Goal: Task Accomplishment & Management: Use online tool/utility

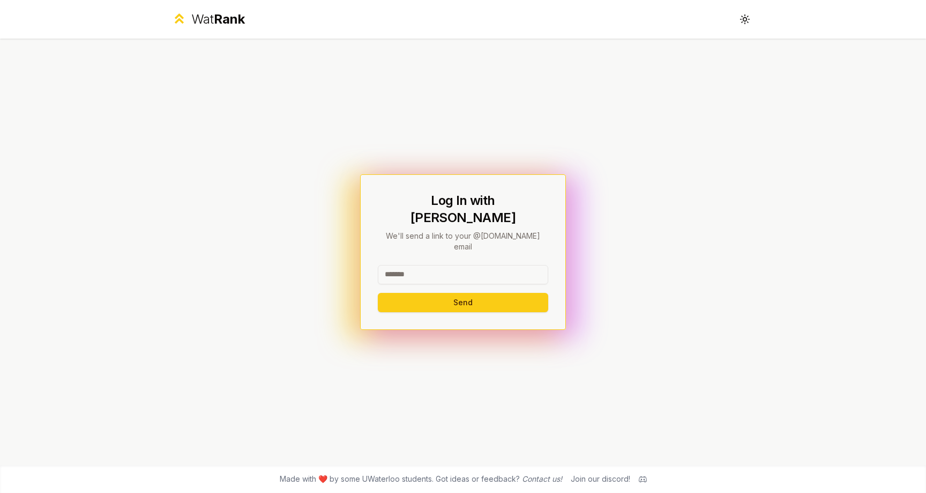
click at [434, 265] on input at bounding box center [463, 274] width 170 height 19
click at [461, 293] on button "Send" at bounding box center [463, 302] width 170 height 19
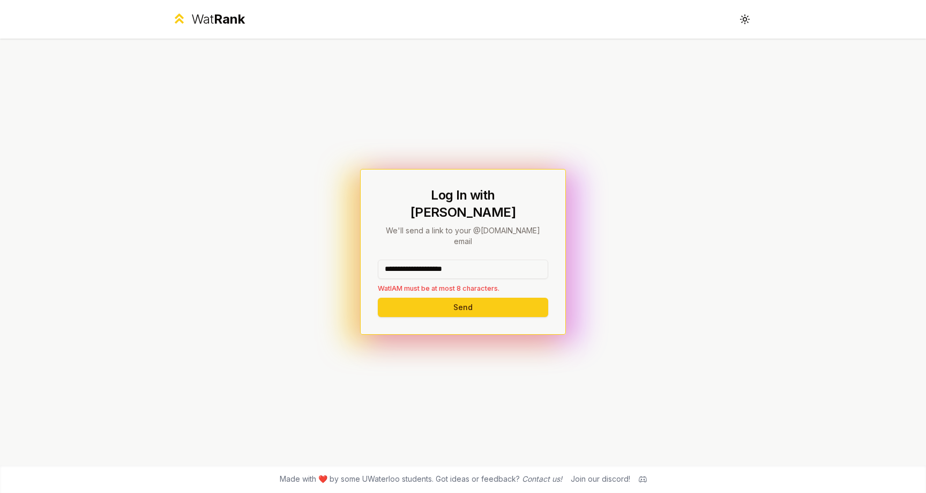
drag, startPoint x: 428, startPoint y: 254, endPoint x: 501, endPoint y: 256, distance: 73.4
click at [501, 259] on input "**********" at bounding box center [463, 268] width 170 height 19
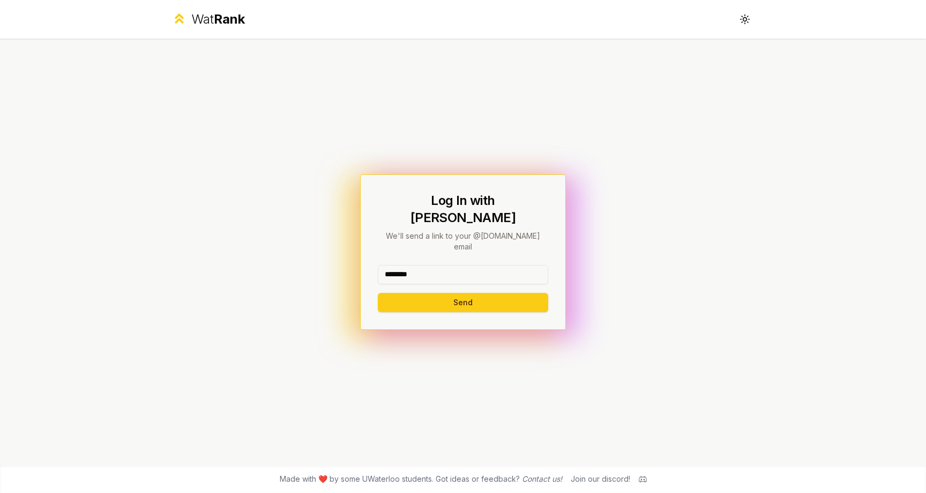
type input "********"
click at [378, 293] on button "Send" at bounding box center [463, 302] width 170 height 19
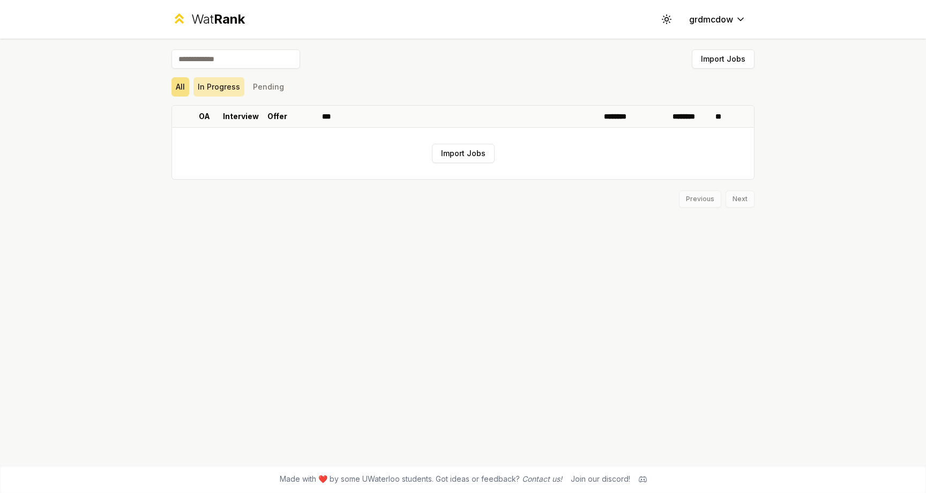
click at [228, 89] on button "In Progress" at bounding box center [218, 86] width 51 height 19
click at [273, 90] on button "Pending" at bounding box center [269, 86] width 40 height 19
click at [206, 85] on button "In Progress" at bounding box center [218, 86] width 51 height 19
click at [475, 153] on button "Import Jobs" at bounding box center [463, 153] width 63 height 19
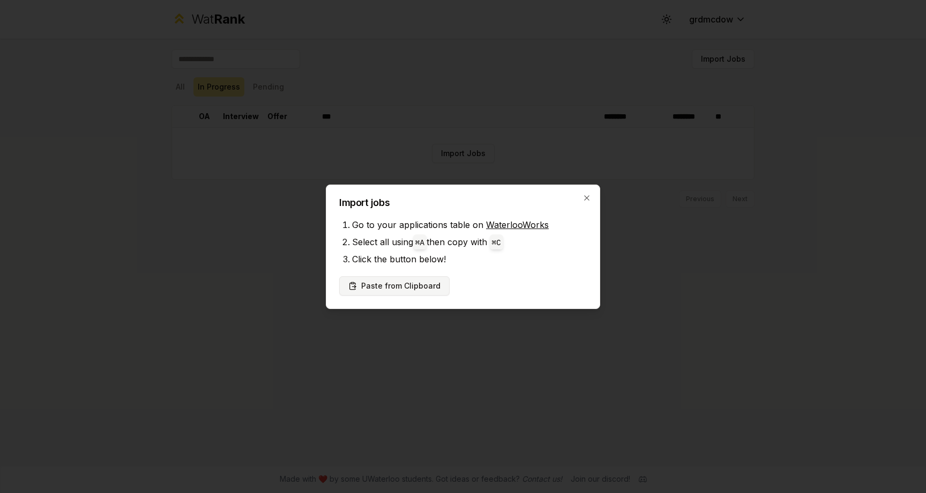
click at [422, 289] on button "Paste from Clipboard" at bounding box center [394, 285] width 110 height 19
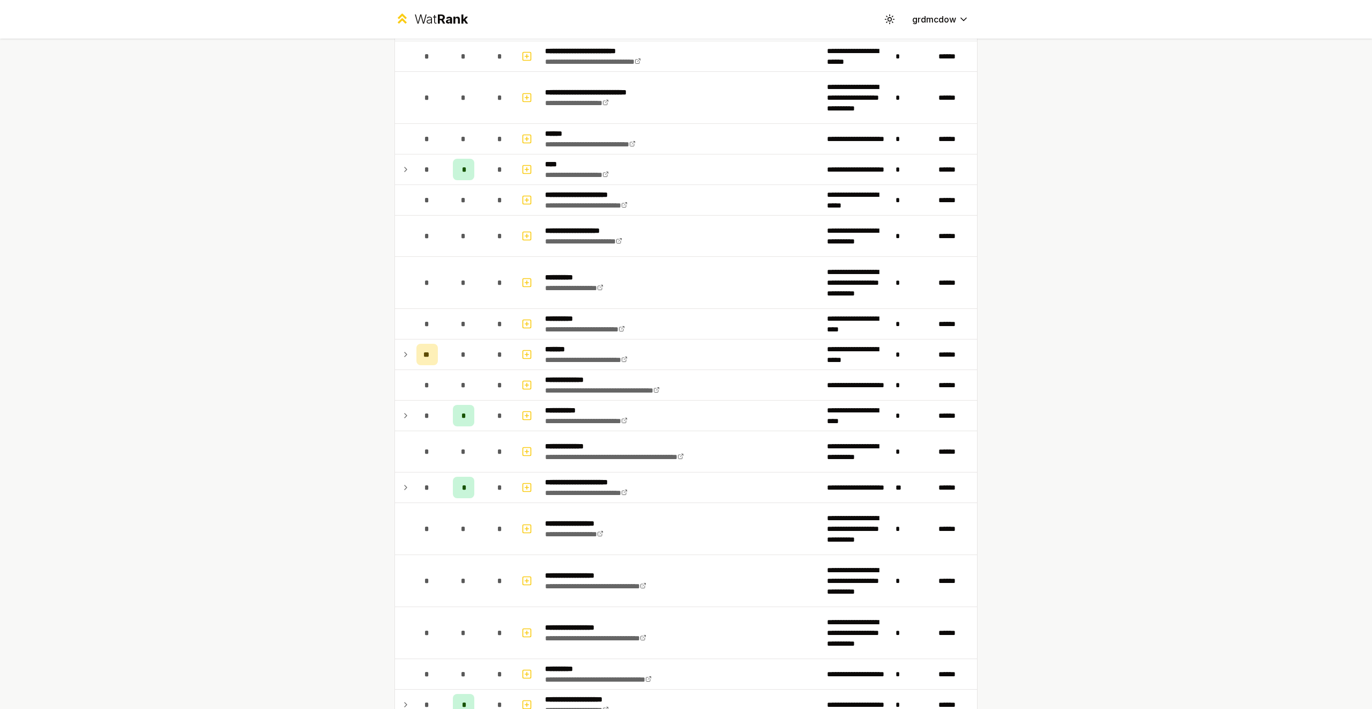
scroll to position [659, 0]
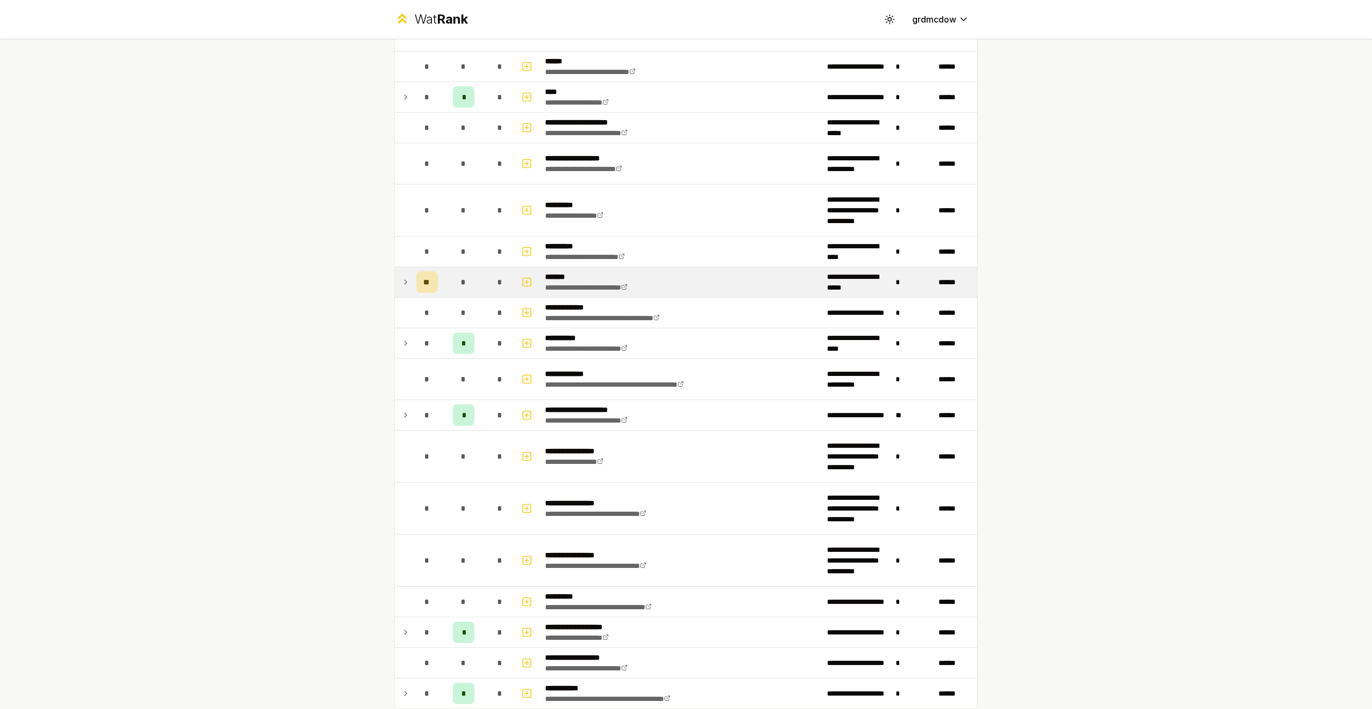
click at [406, 285] on icon at bounding box center [405, 281] width 9 height 13
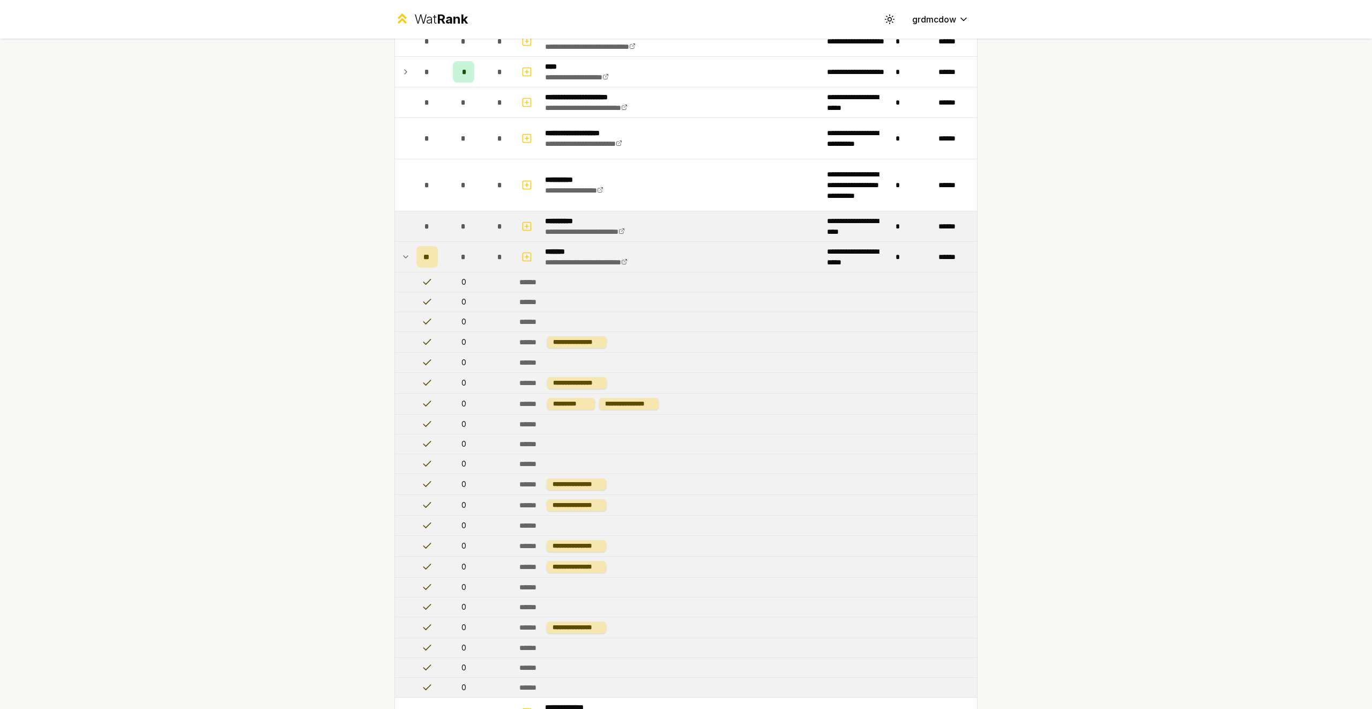
scroll to position [681, 0]
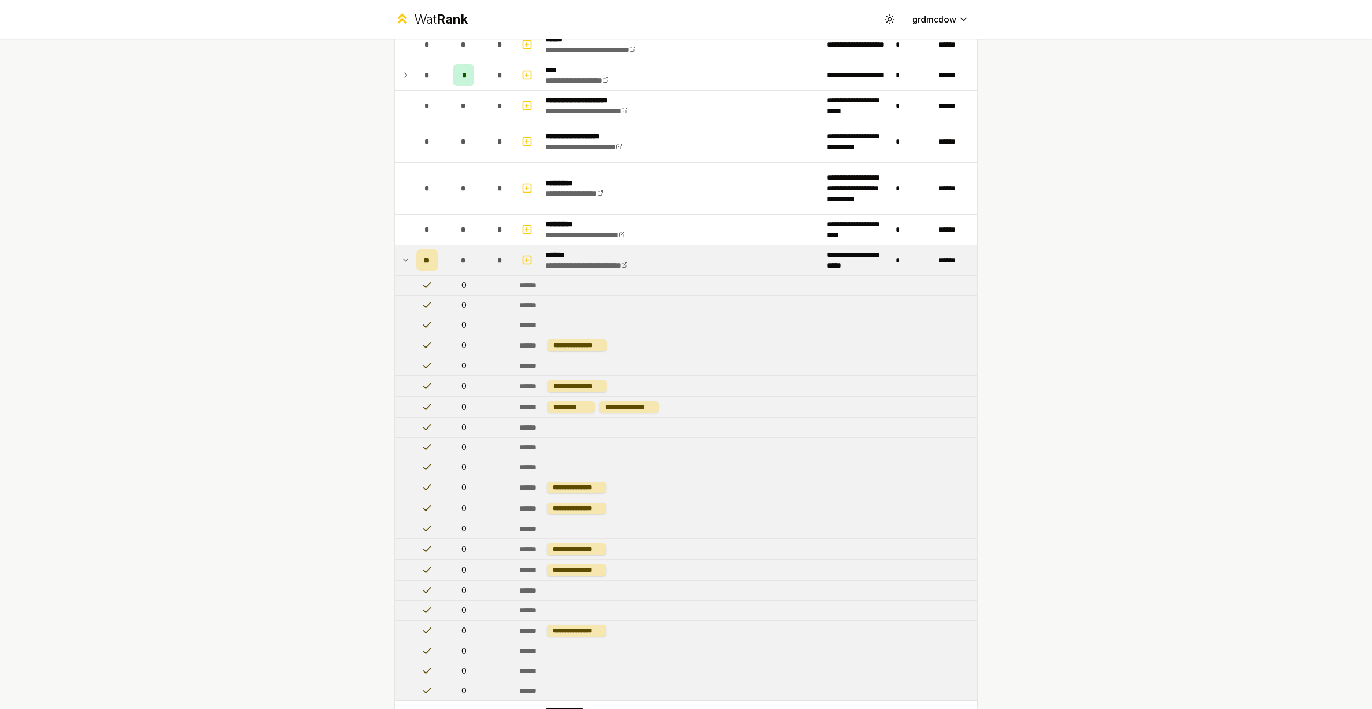
click at [404, 259] on icon at bounding box center [406, 260] width 4 height 2
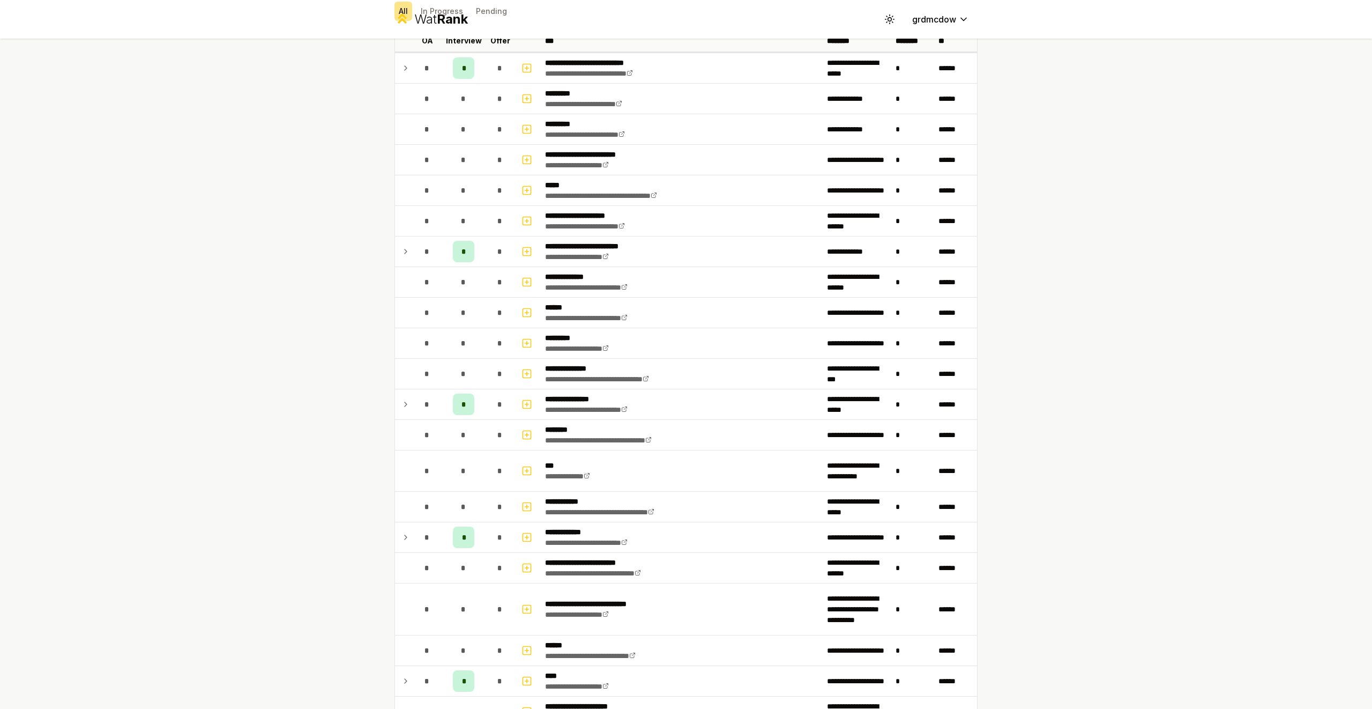
scroll to position [0, 0]
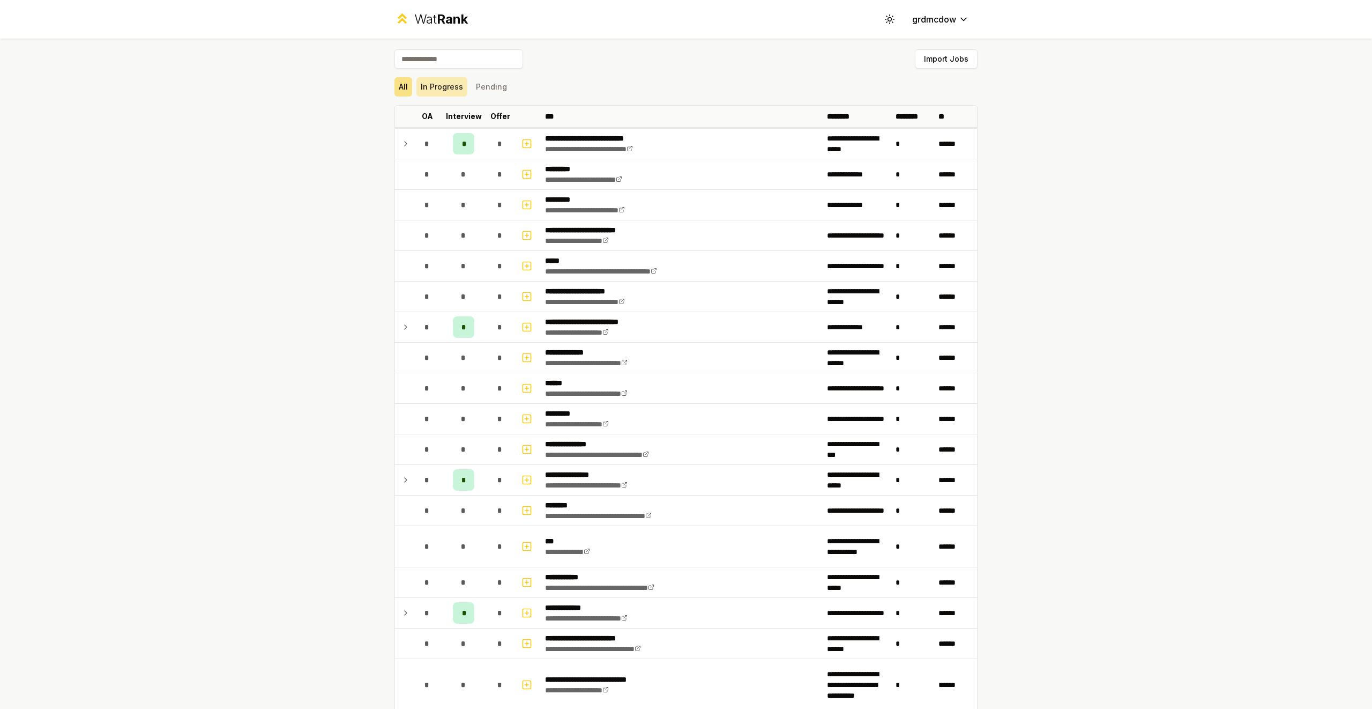
click at [439, 91] on button "In Progress" at bounding box center [441, 86] width 51 height 19
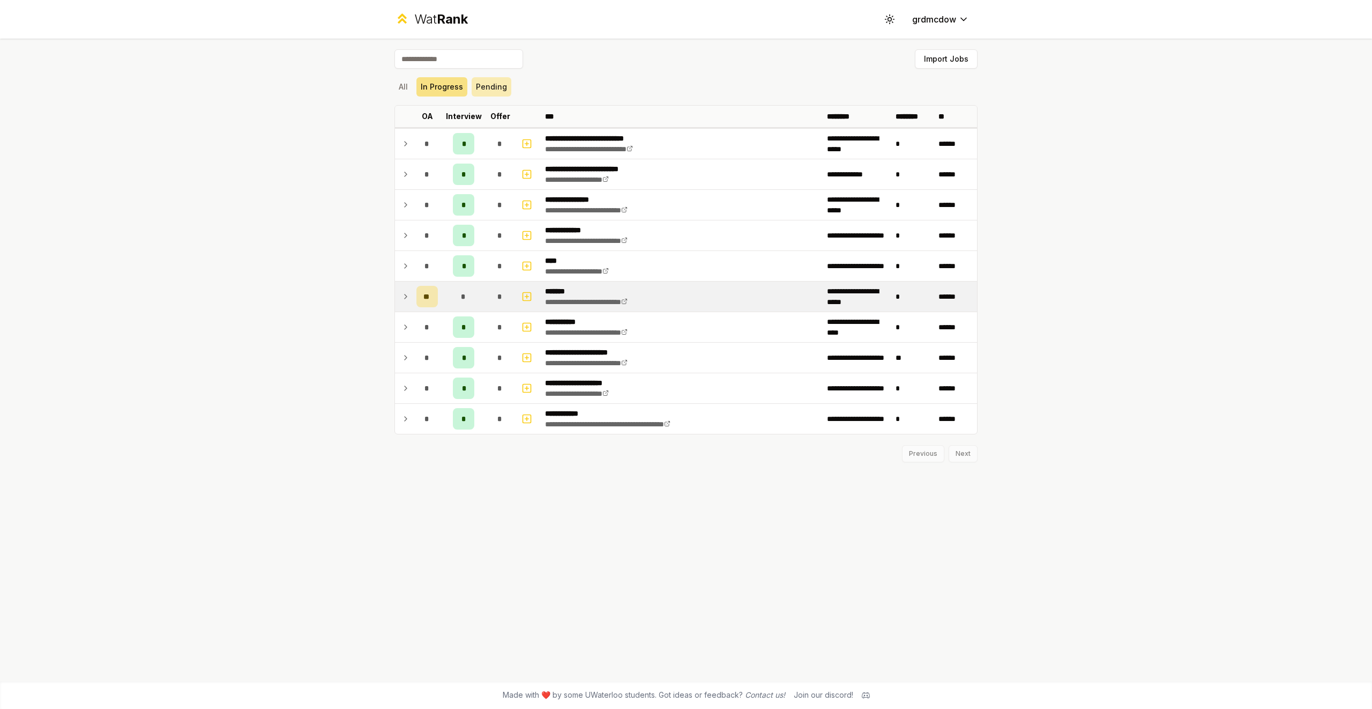
click at [477, 91] on button "Pending" at bounding box center [492, 86] width 40 height 19
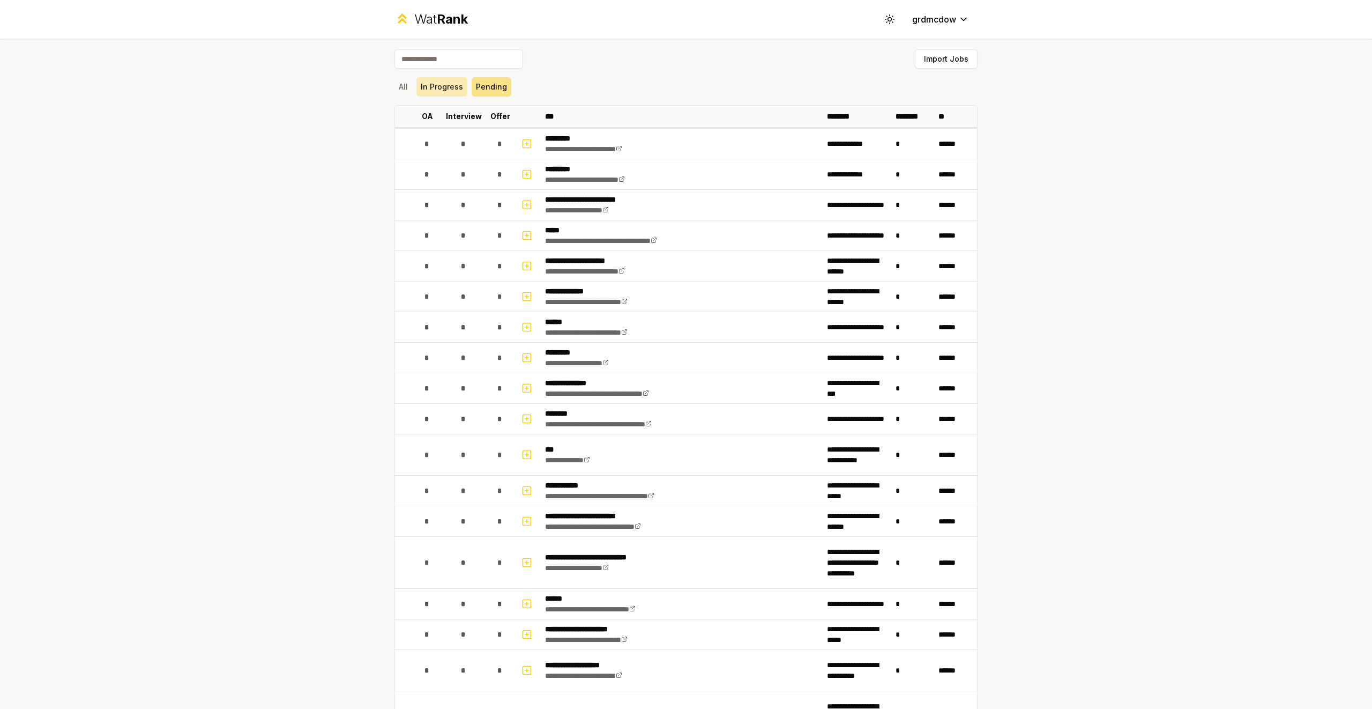
click at [451, 90] on button "In Progress" at bounding box center [441, 86] width 51 height 19
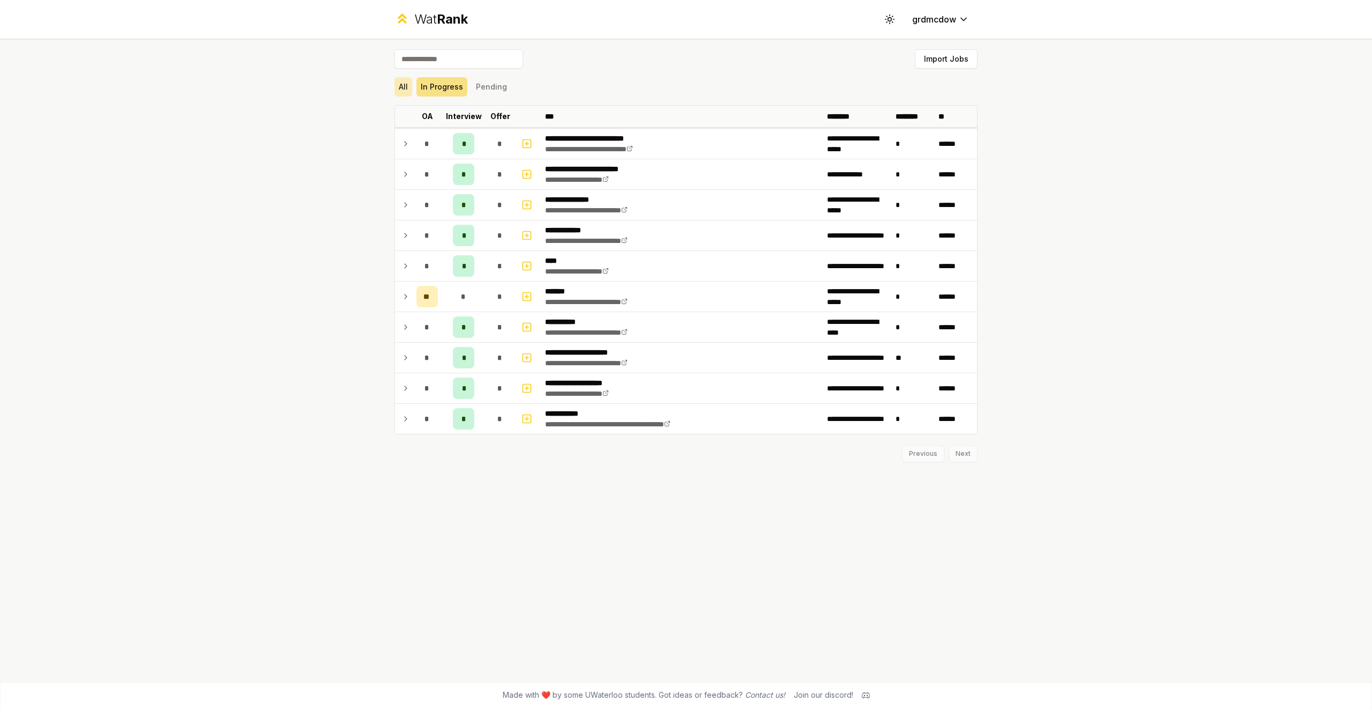
click at [408, 83] on button "All" at bounding box center [403, 86] width 18 height 19
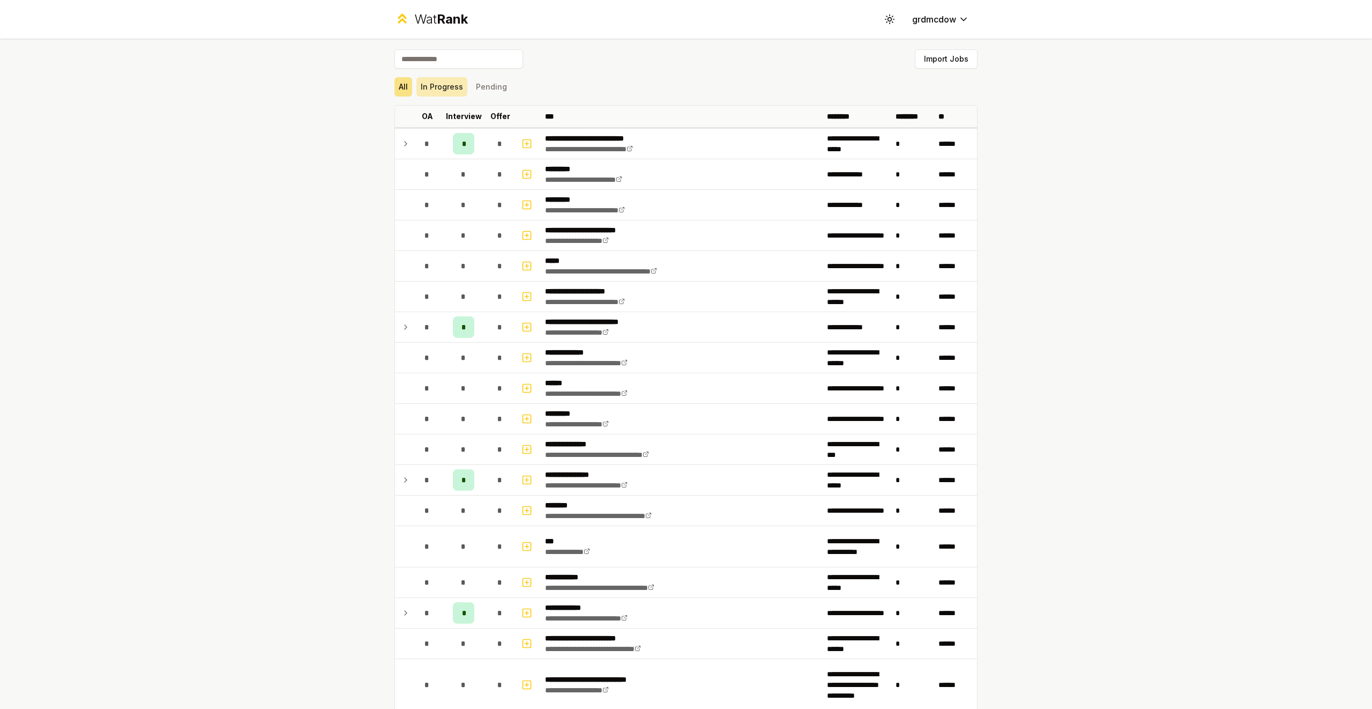
click at [432, 85] on button "In Progress" at bounding box center [441, 86] width 51 height 19
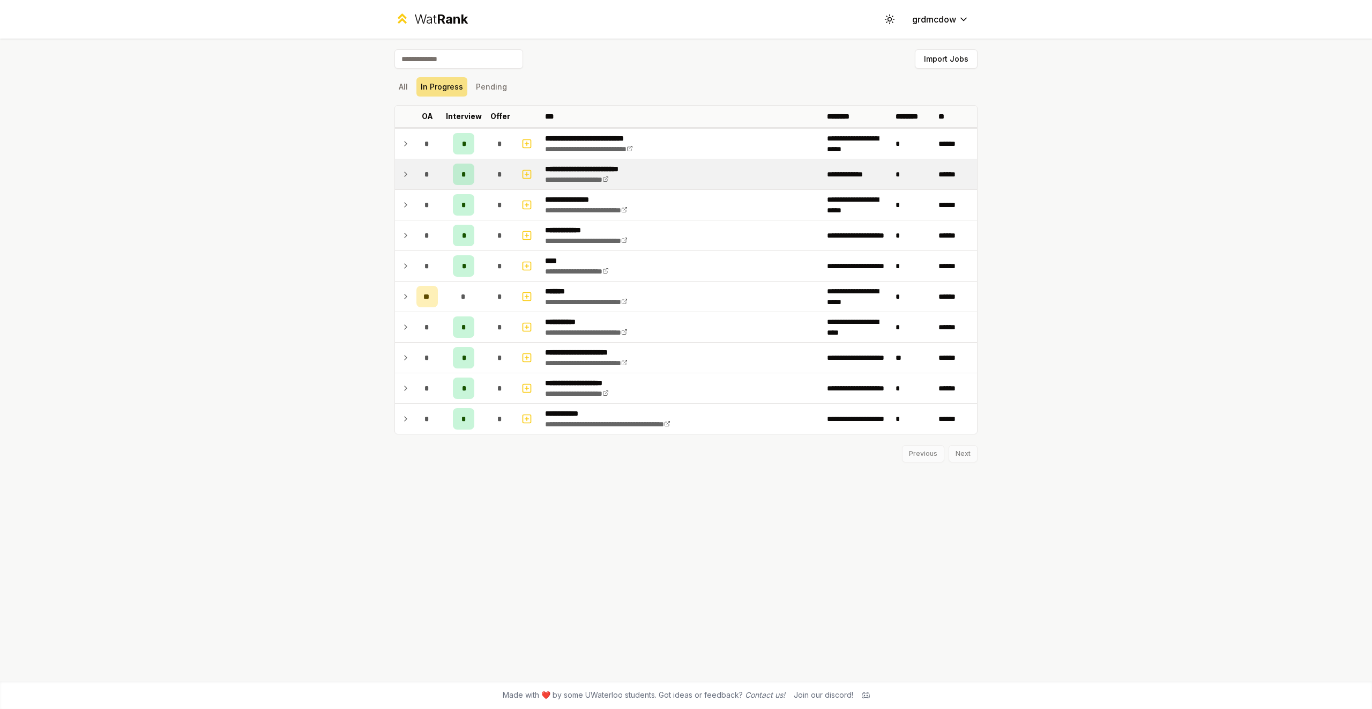
click at [405, 173] on icon at bounding box center [405, 174] width 9 height 13
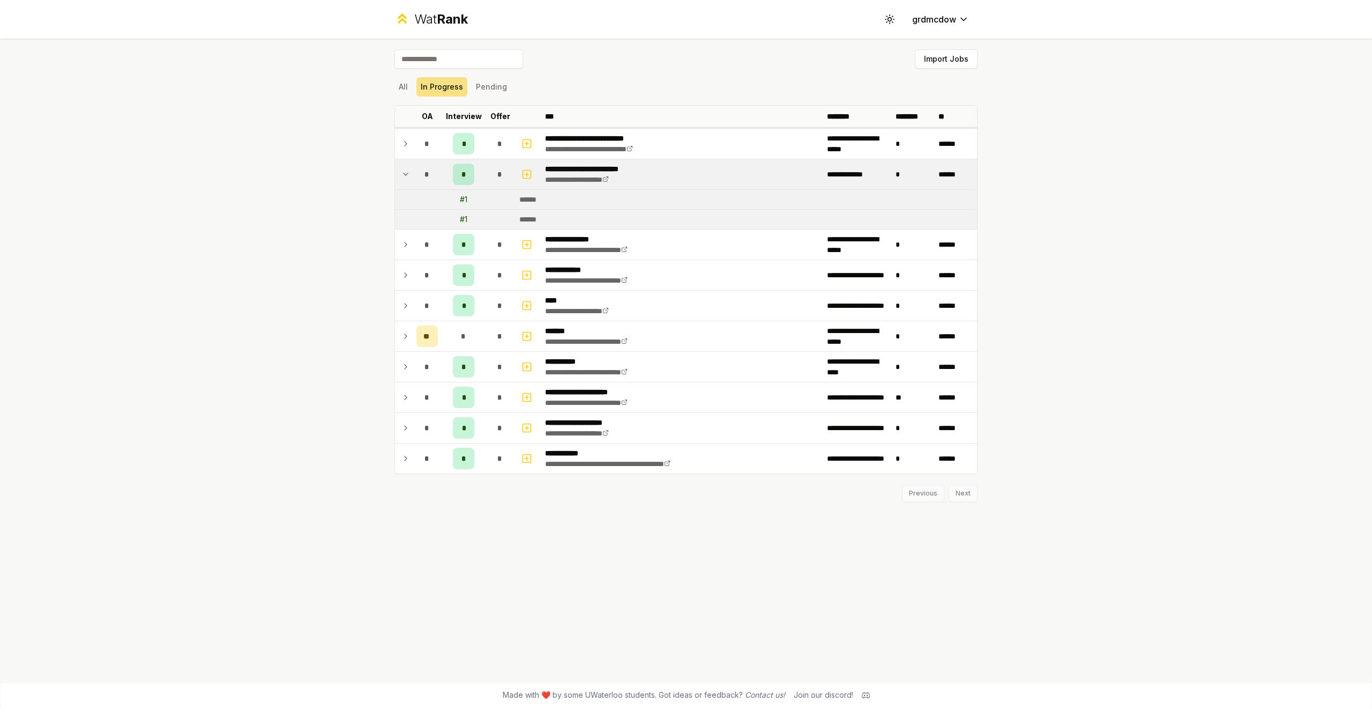
click at [405, 173] on icon at bounding box center [405, 174] width 9 height 13
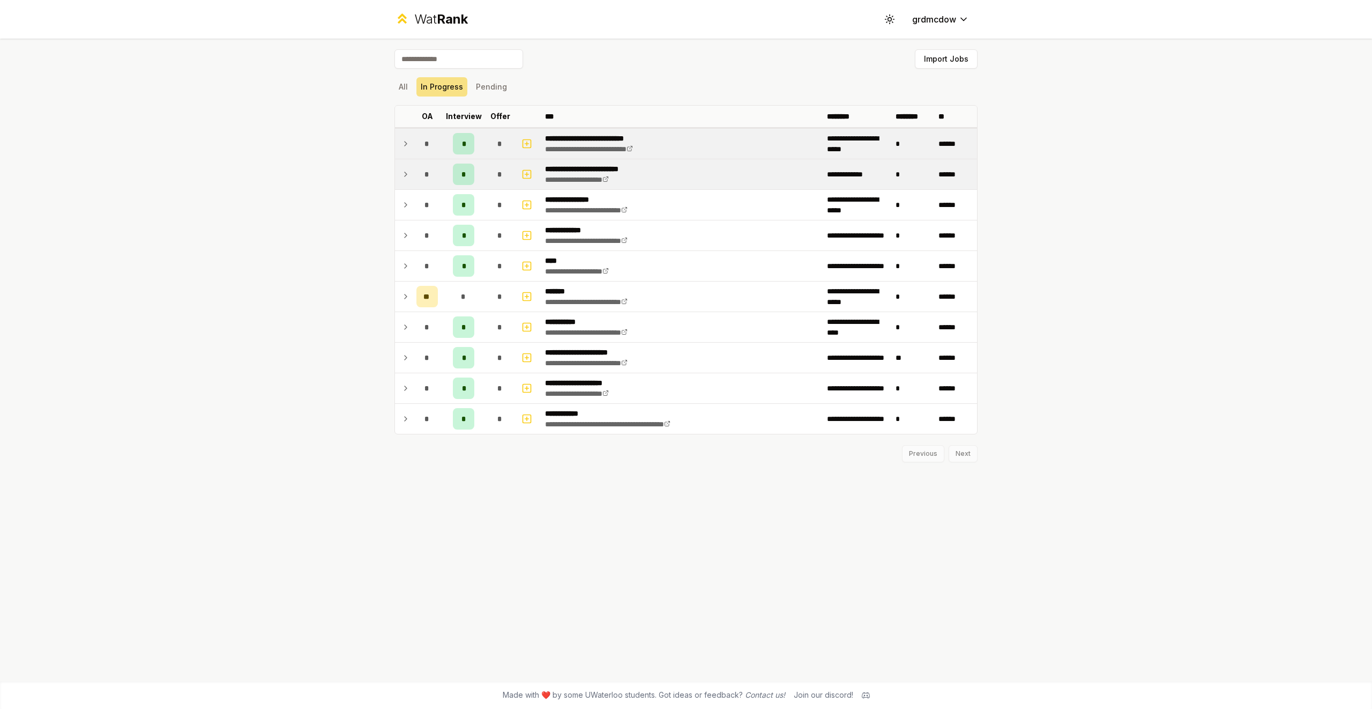
click at [406, 146] on icon at bounding box center [405, 143] width 9 height 13
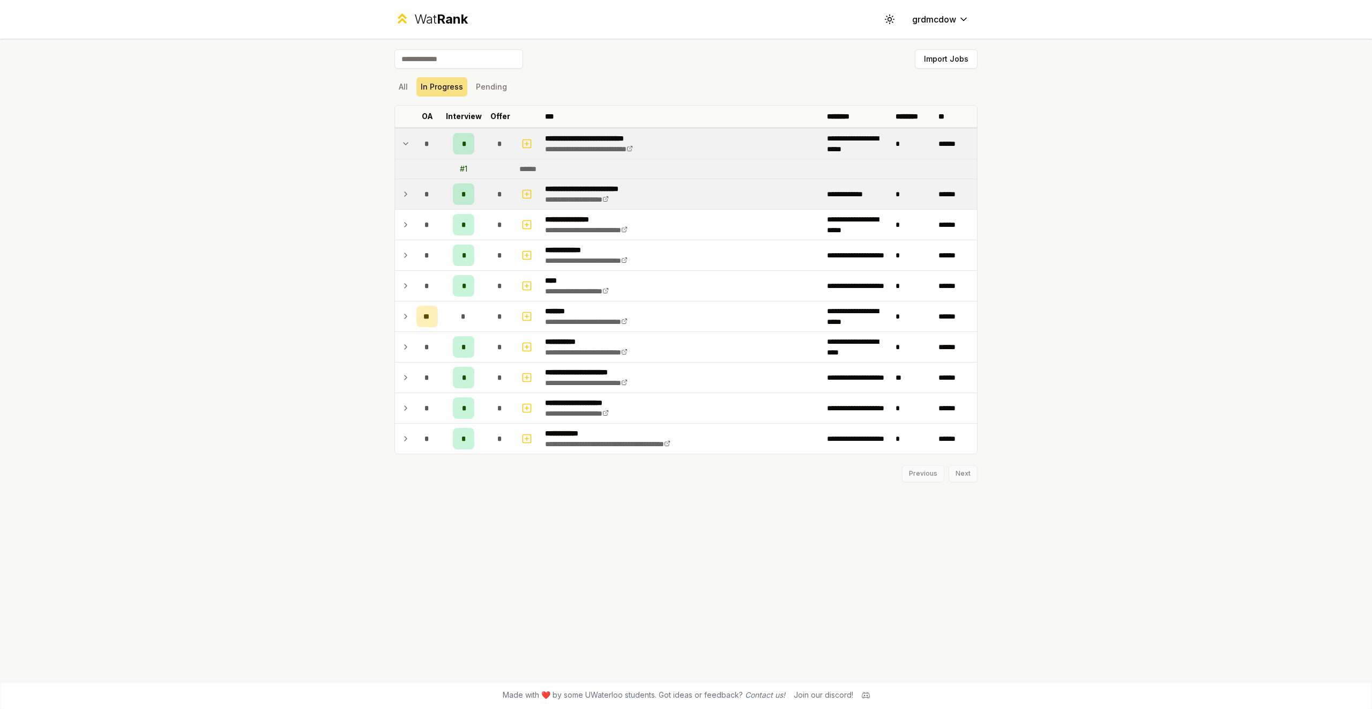
click at [406, 146] on icon at bounding box center [405, 143] width 9 height 13
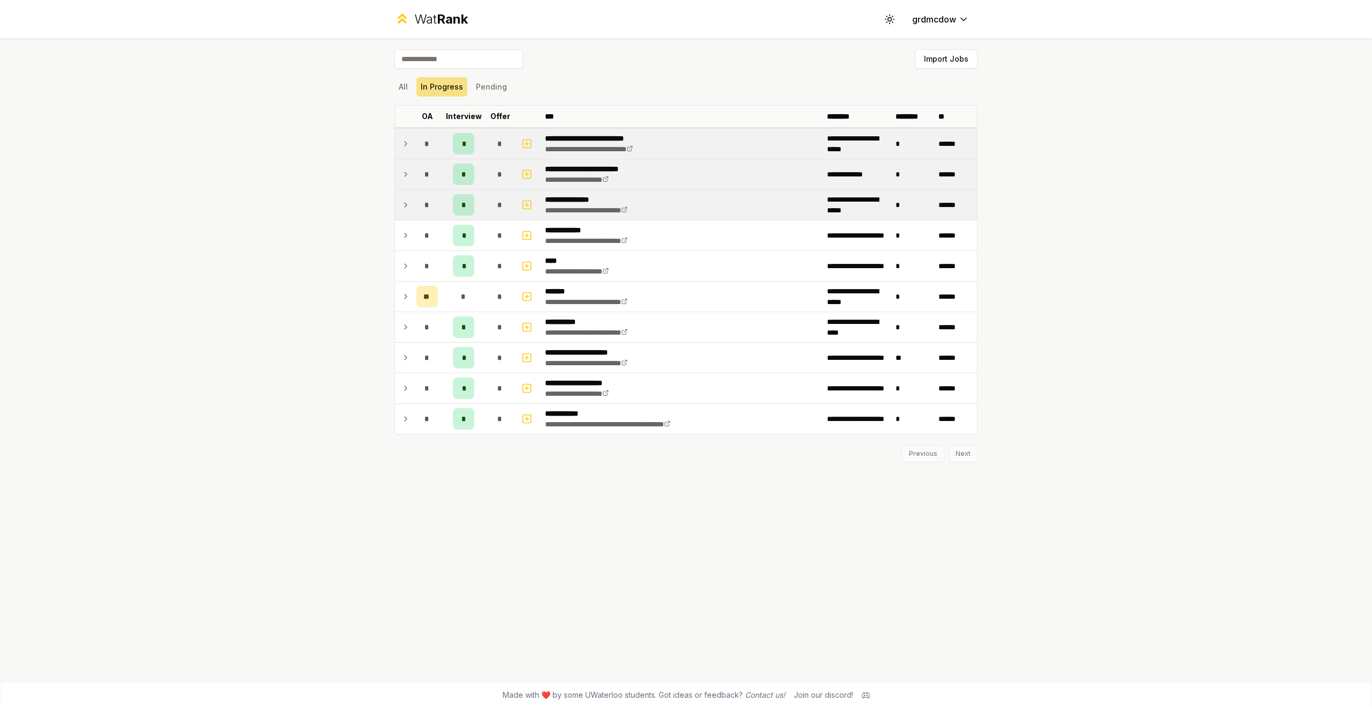
click at [407, 206] on icon at bounding box center [405, 204] width 9 height 13
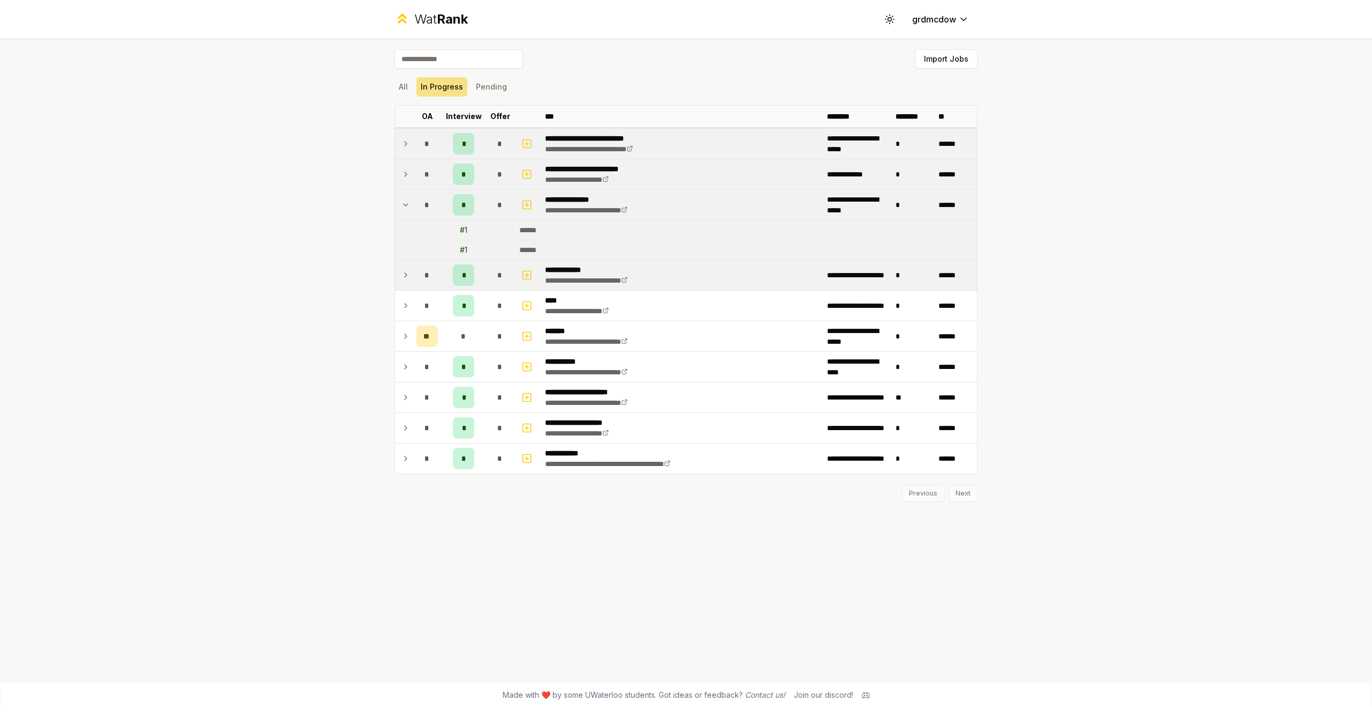
click at [409, 275] on icon at bounding box center [405, 275] width 9 height 13
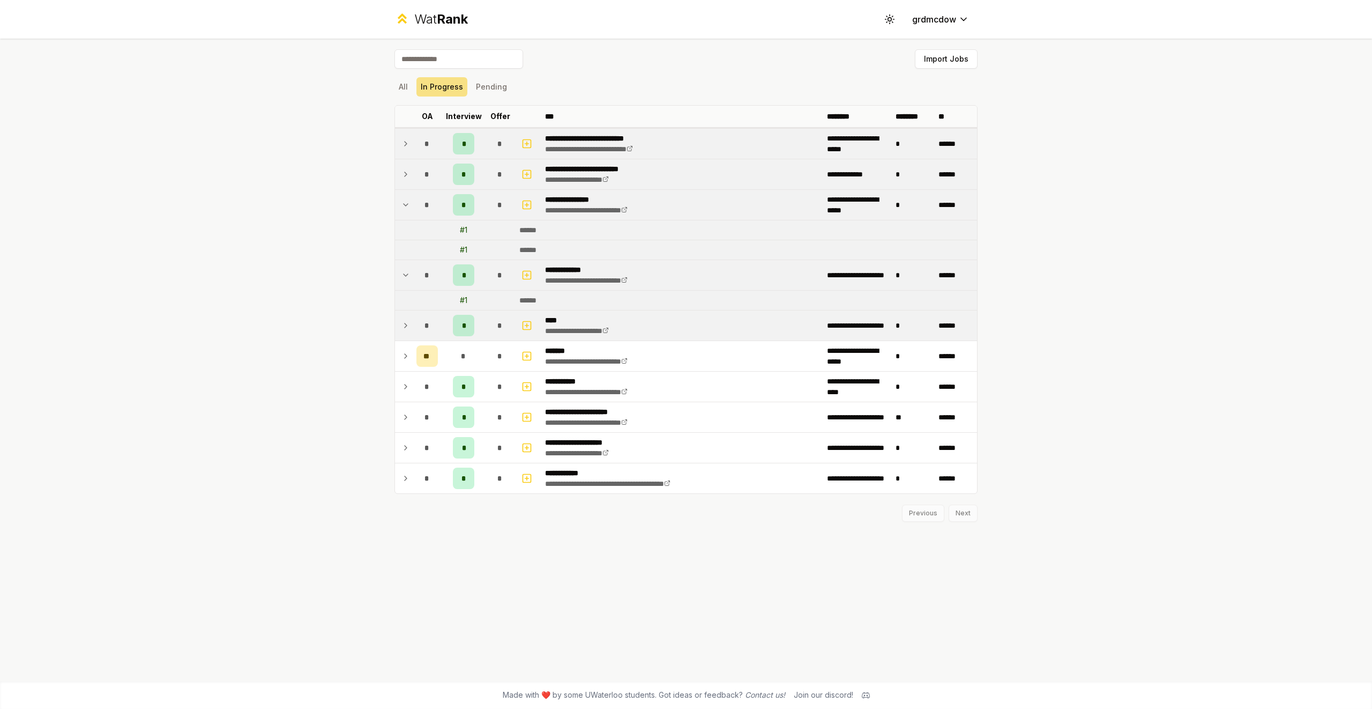
click at [409, 334] on td at bounding box center [403, 325] width 17 height 30
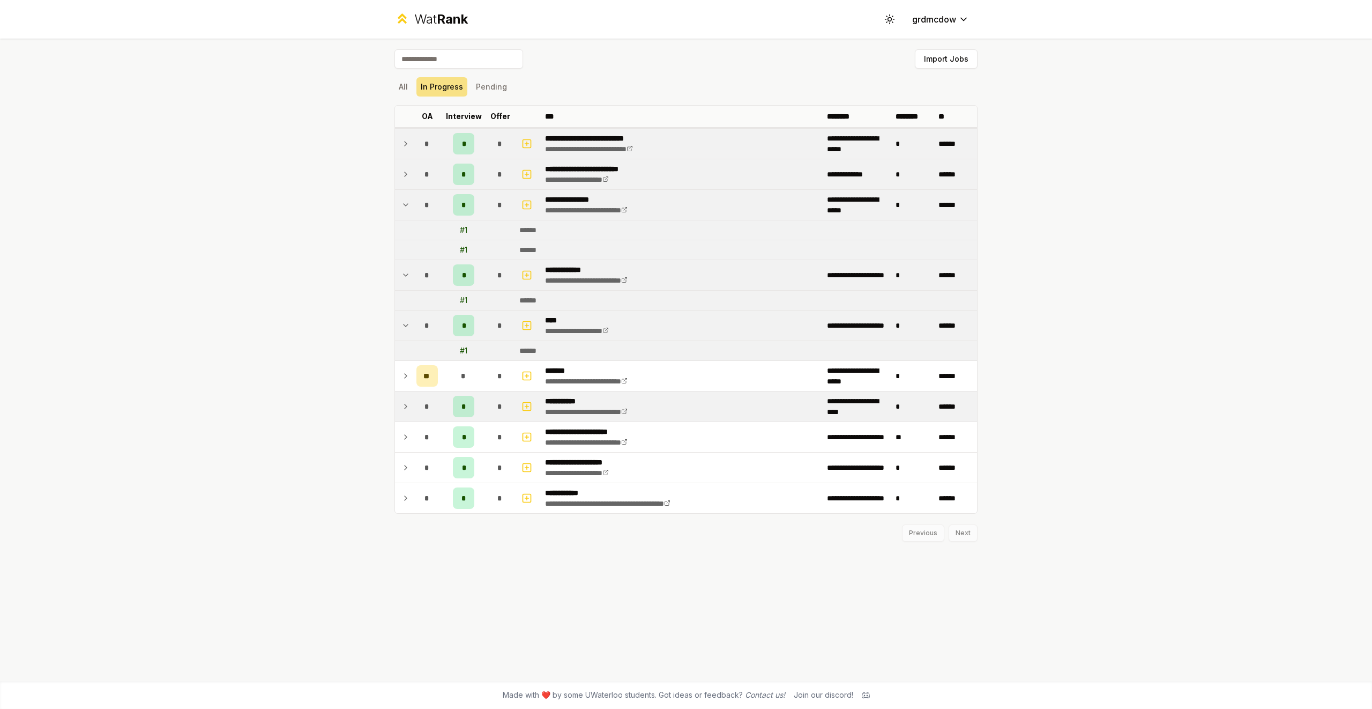
click at [410, 404] on td at bounding box center [403, 406] width 17 height 30
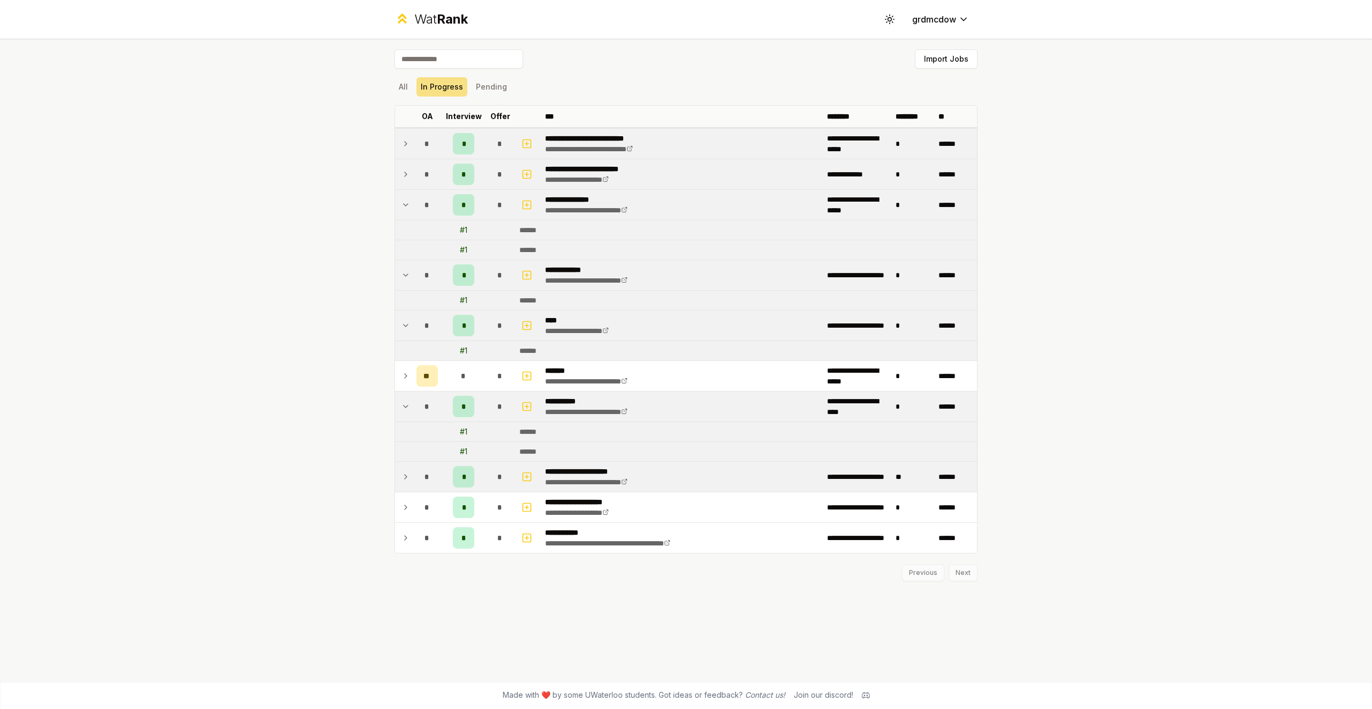
click at [405, 485] on td at bounding box center [403, 476] width 17 height 30
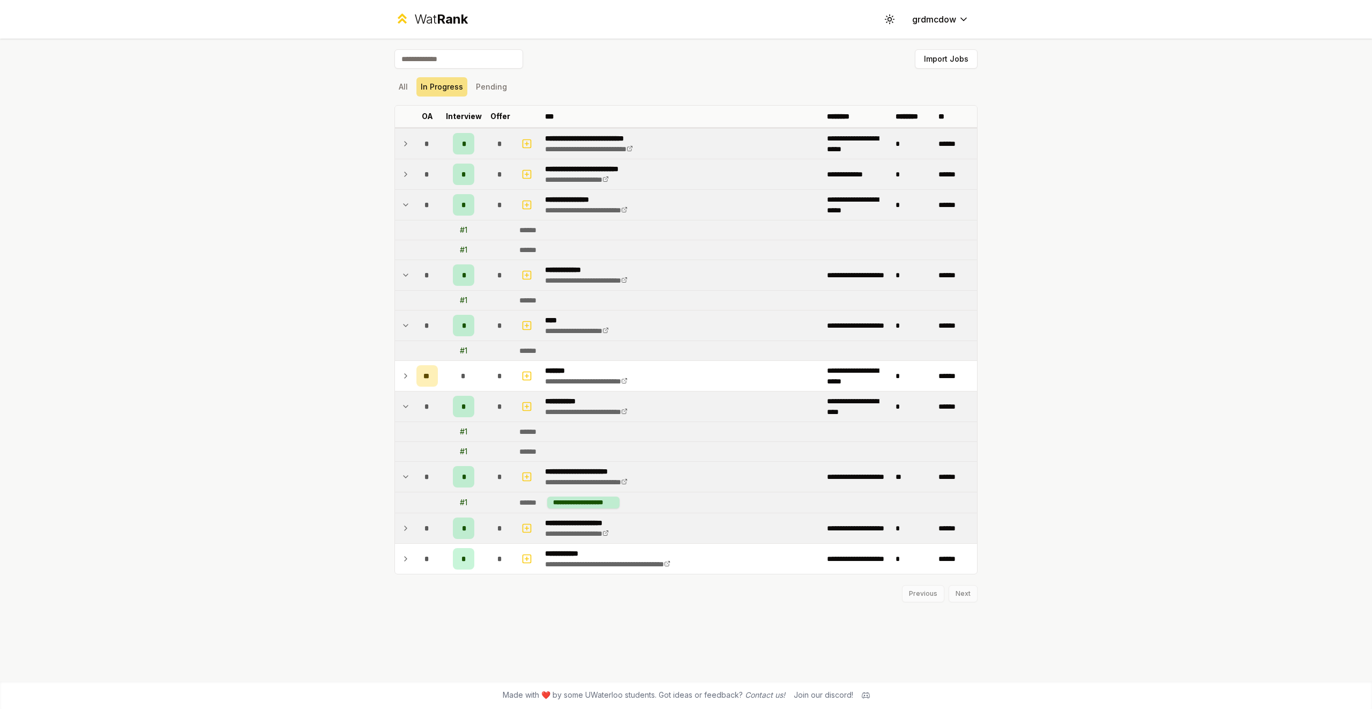
click at [405, 492] on td at bounding box center [403, 528] width 17 height 30
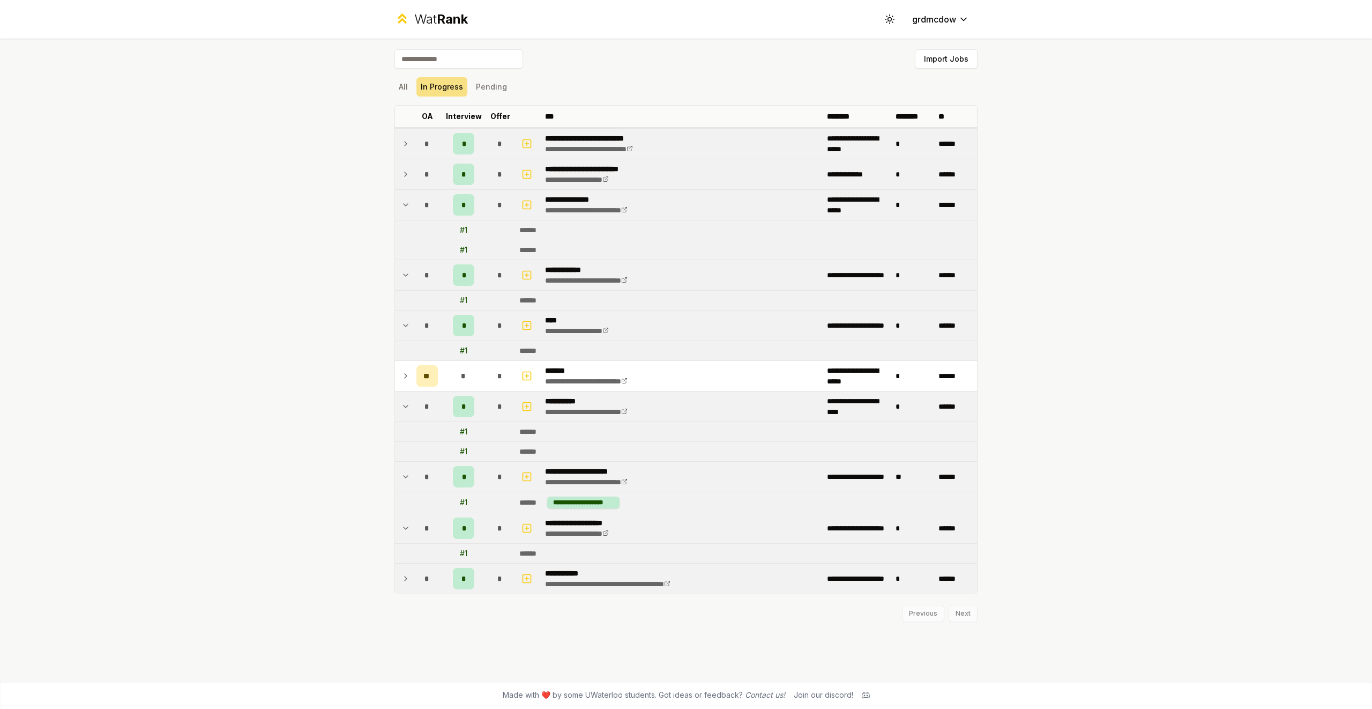
click at [405, 492] on td at bounding box center [403, 578] width 17 height 30
click at [406, 376] on icon at bounding box center [405, 375] width 9 height 13
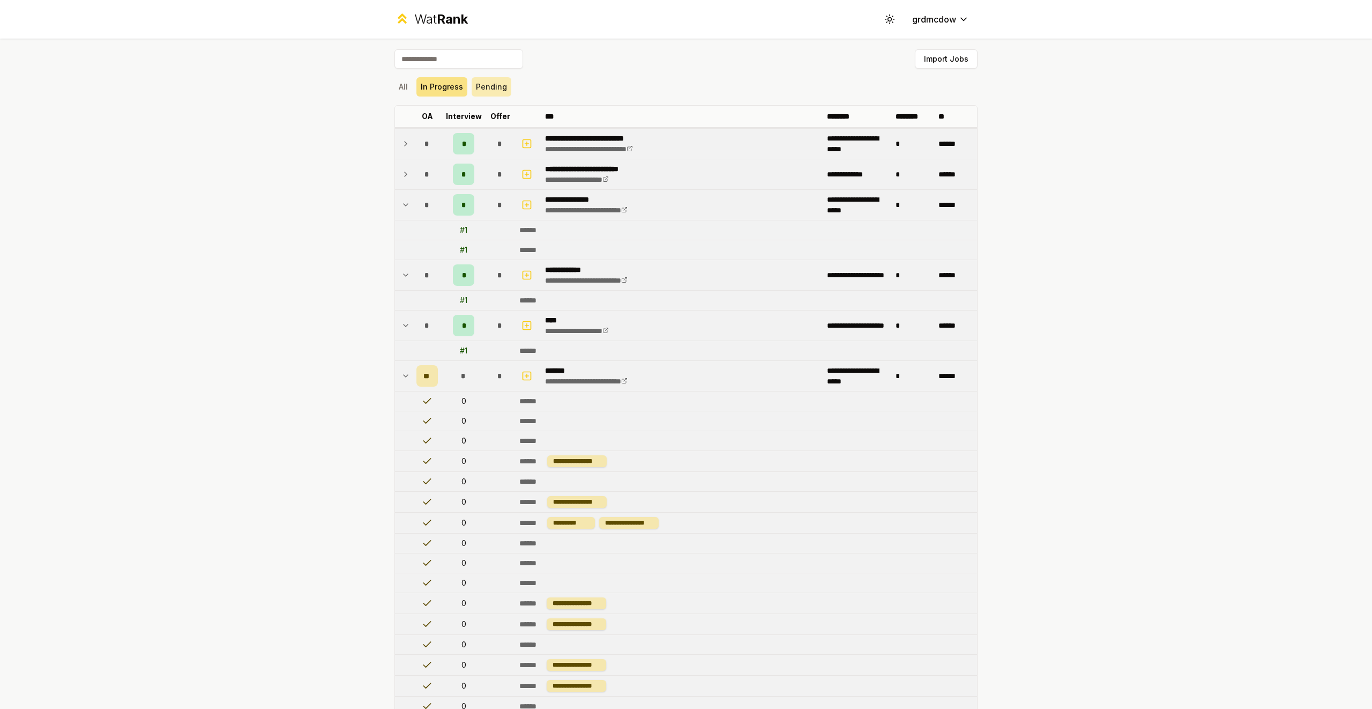
click at [486, 88] on button "Pending" at bounding box center [492, 86] width 40 height 19
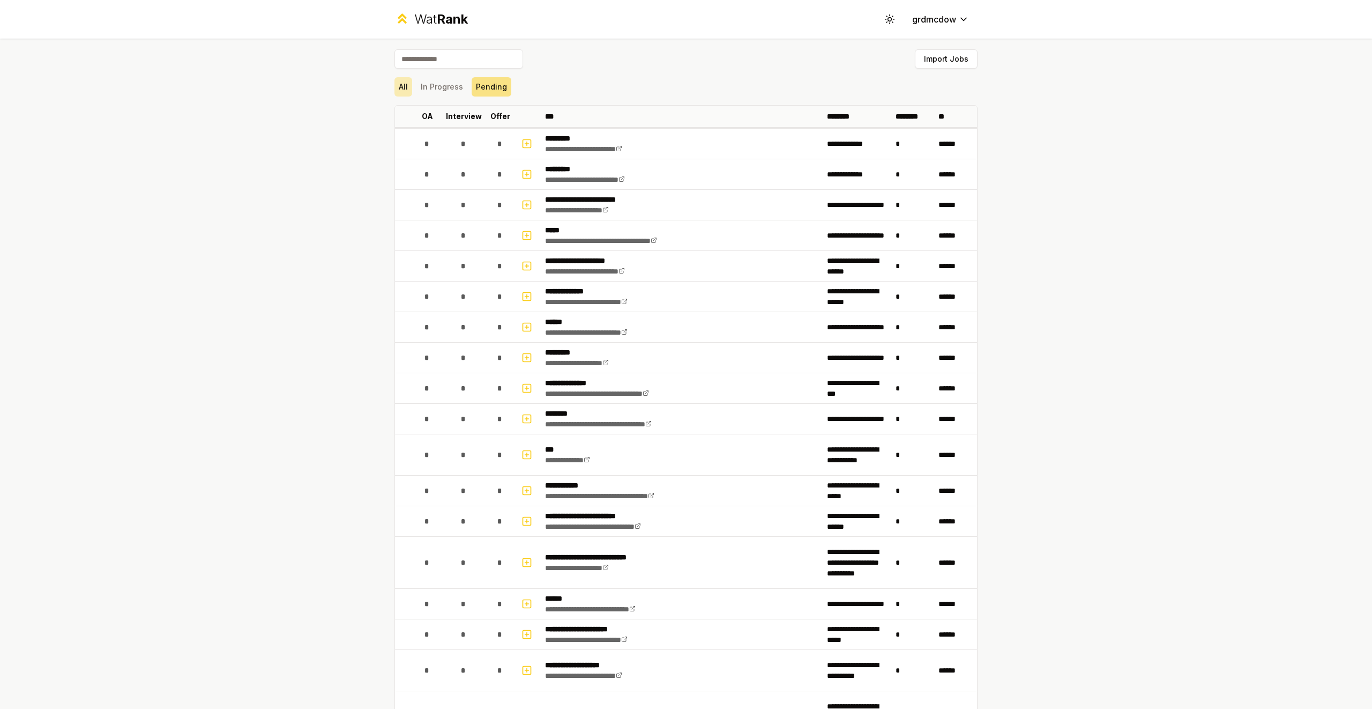
click at [405, 92] on button "All" at bounding box center [403, 86] width 18 height 19
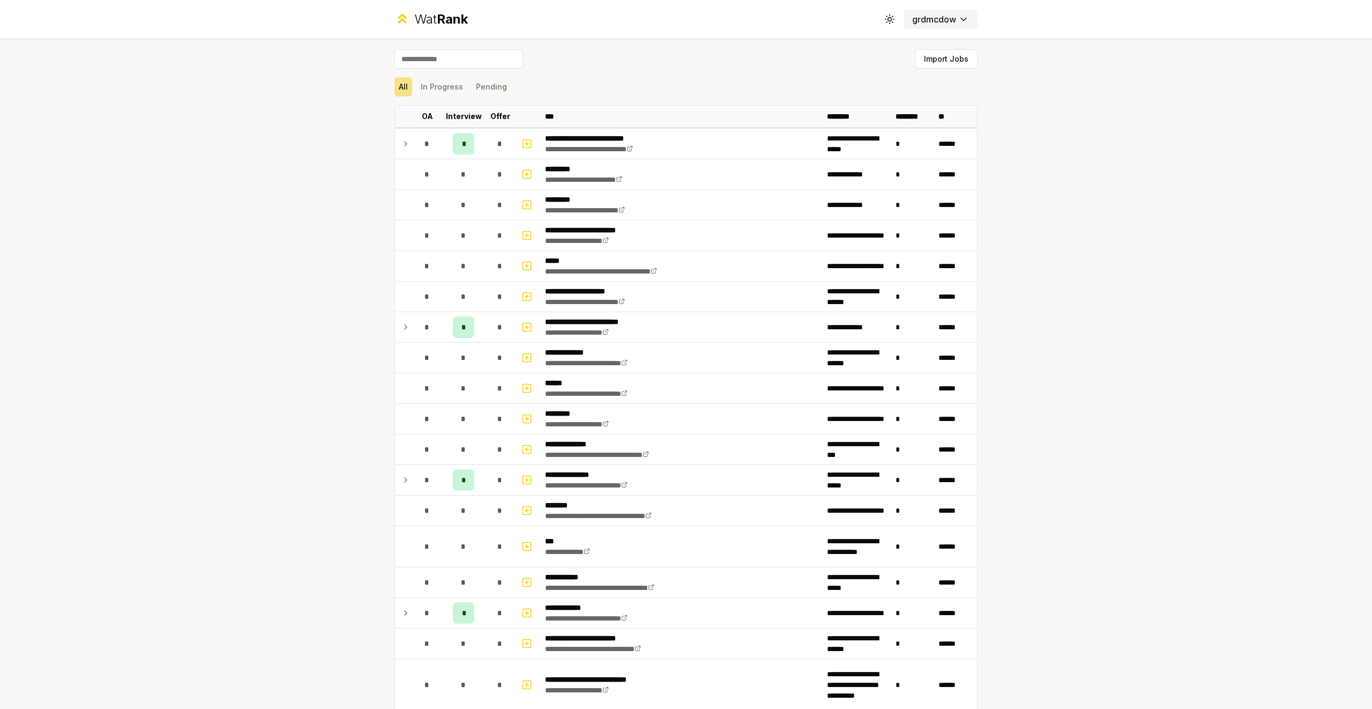
click at [926, 21] on html "**********" at bounding box center [686, 354] width 1372 height 709
click at [885, 18] on html "**********" at bounding box center [686, 354] width 1372 height 709
click at [823, 23] on div "Wat Rank Toggle theme grdmcdow" at bounding box center [685, 19] width 617 height 39
